Goal: Task Accomplishment & Management: Use online tool/utility

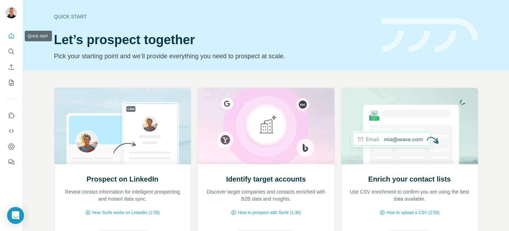
click at [12, 37] on icon "Quick start" at bounding box center [11, 35] width 5 height 5
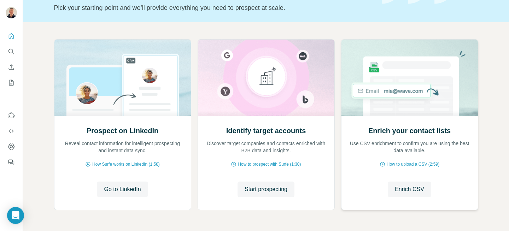
scroll to position [51, 0]
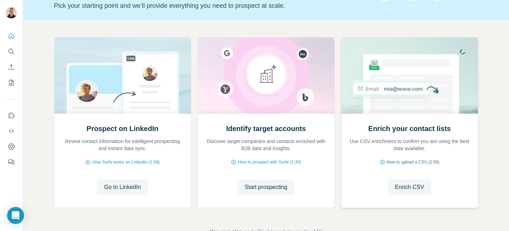
click at [414, 162] on span "How to upload a CSV (2:59)" at bounding box center [413, 162] width 53 height 6
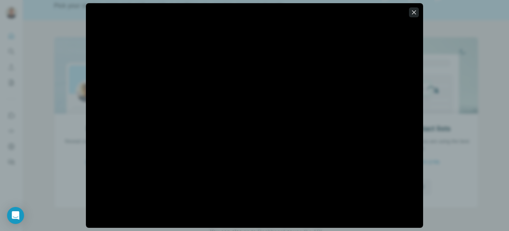
click at [414, 10] on icon "button" at bounding box center [413, 12] width 7 height 7
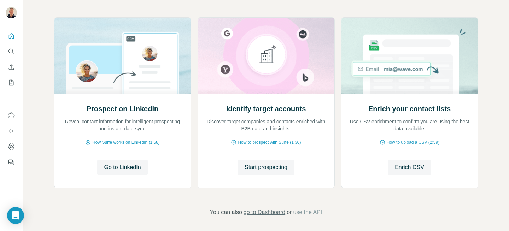
scroll to position [73, 0]
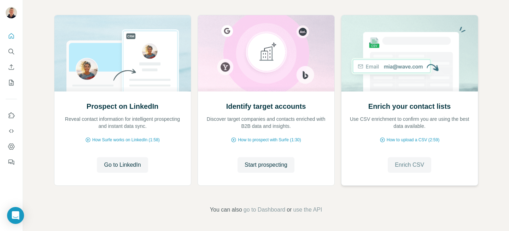
click at [404, 164] on span "Enrich CSV" at bounding box center [409, 165] width 29 height 8
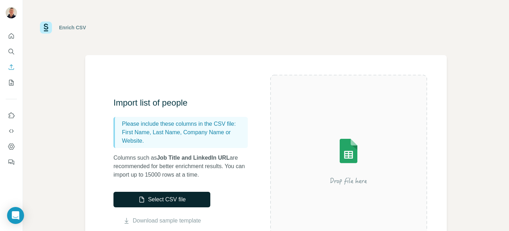
click at [173, 198] on button "Select CSV file" at bounding box center [161, 200] width 97 height 16
click at [166, 200] on button "Select CSV file" at bounding box center [161, 200] width 97 height 16
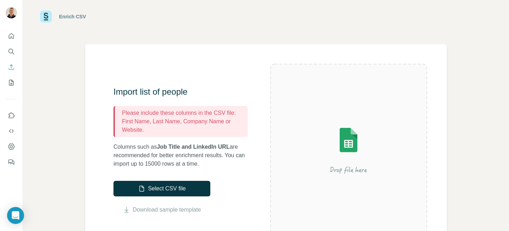
scroll to position [13, 0]
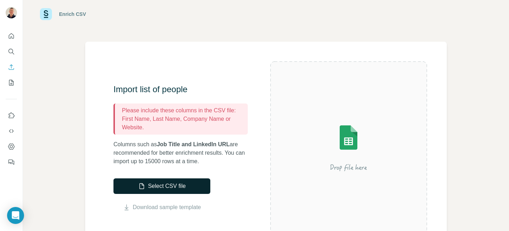
click at [169, 189] on button "Select CSV file" at bounding box center [161, 187] width 97 height 16
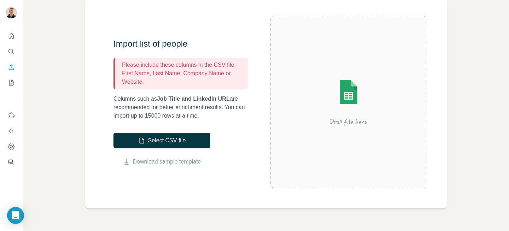
scroll to position [60, 0]
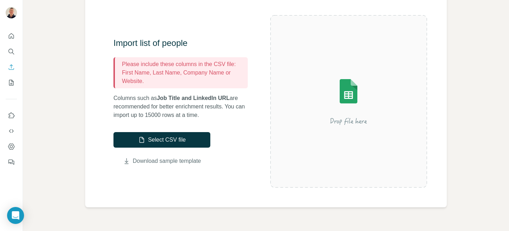
click at [166, 161] on link "Download sample template" at bounding box center [167, 161] width 68 height 8
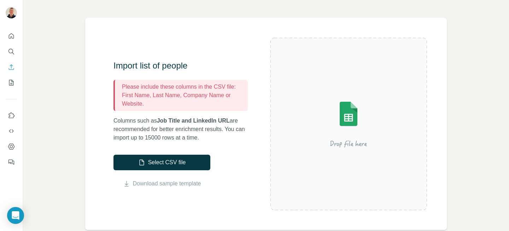
scroll to position [70, 0]
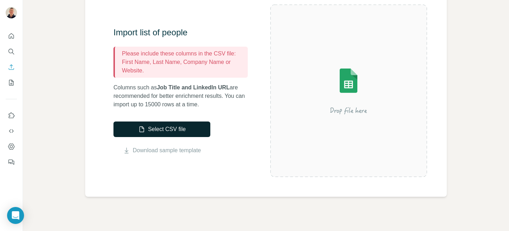
click at [169, 128] on button "Select CSV file" at bounding box center [161, 130] width 97 height 16
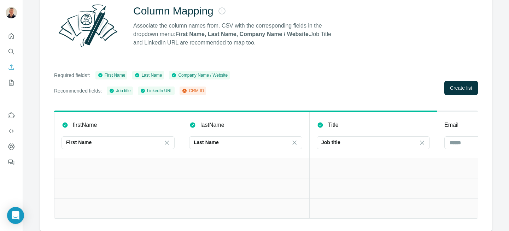
scroll to position [71, 0]
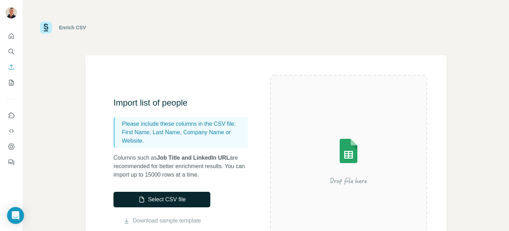
click at [182, 200] on button "Select CSV file" at bounding box center [161, 200] width 97 height 16
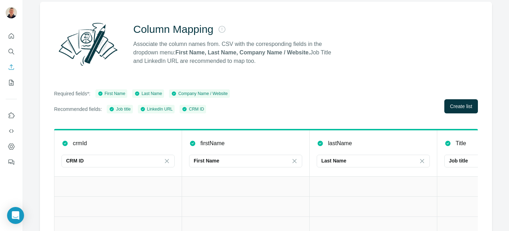
scroll to position [58, 0]
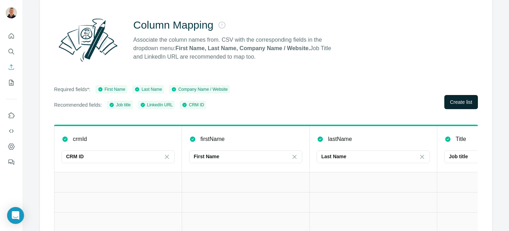
click at [456, 104] on span "Create list" at bounding box center [461, 102] width 22 height 7
click at [115, 201] on td at bounding box center [118, 202] width 128 height 20
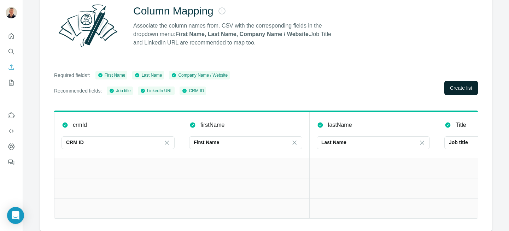
scroll to position [0, 0]
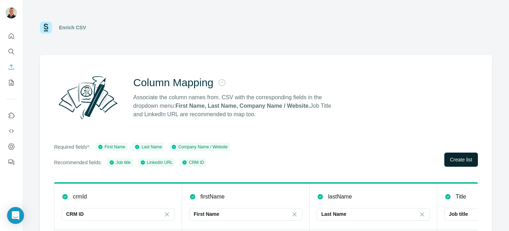
click at [460, 157] on span "Create list" at bounding box center [461, 159] width 22 height 7
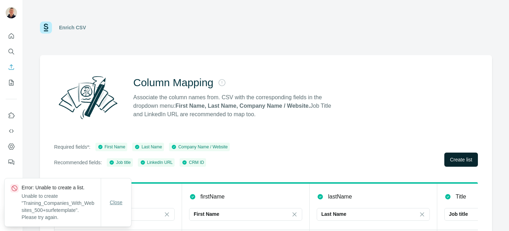
click at [117, 202] on span "Close" at bounding box center [116, 202] width 13 height 7
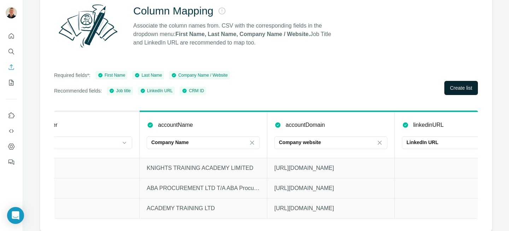
scroll to position [0, 725]
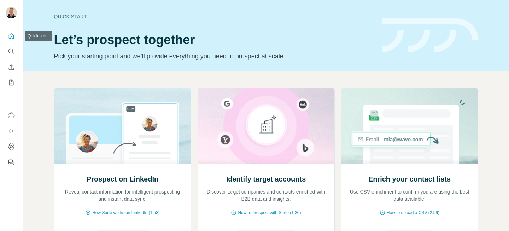
click at [11, 38] on icon "Quick start" at bounding box center [11, 36] width 7 height 7
click at [11, 37] on icon "Quick start" at bounding box center [11, 36] width 7 height 7
click at [11, 147] on icon "Dashboard" at bounding box center [11, 146] width 7 height 7
